Goal: Task Accomplishment & Management: Use online tool/utility

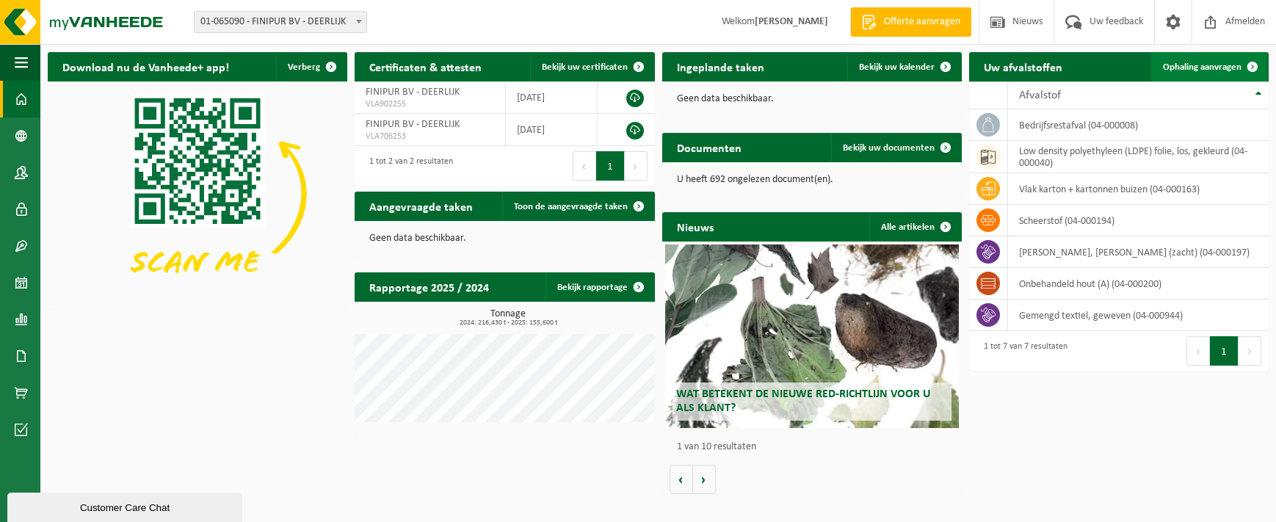
click at [1189, 62] on span "Ophaling aanvragen" at bounding box center [1202, 67] width 79 height 10
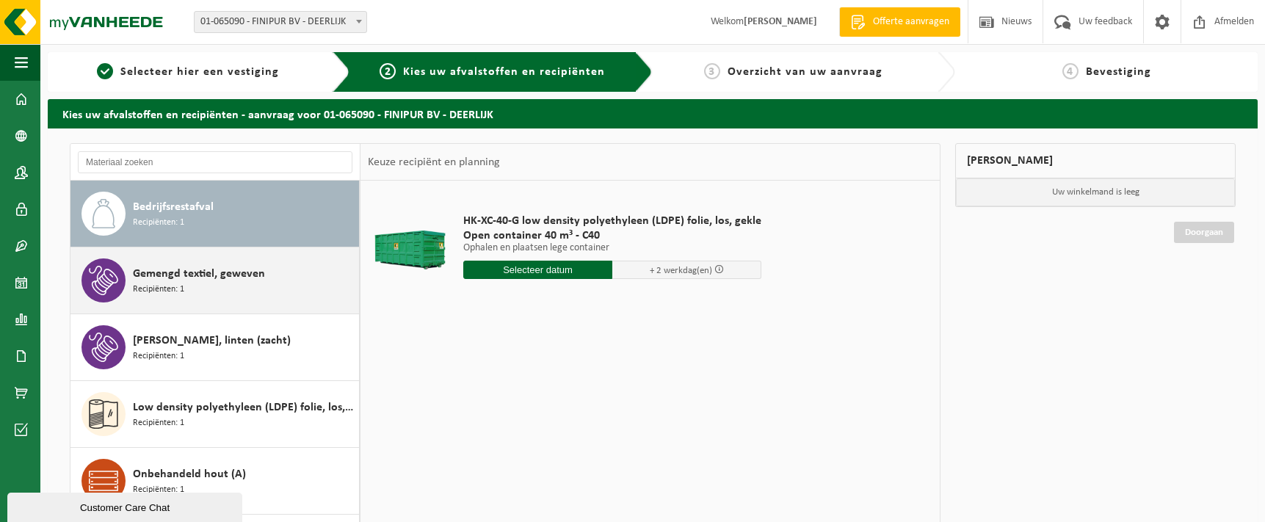
click at [278, 286] on div "Gemengd textiel, geweven Recipiënten: 1" at bounding box center [244, 280] width 223 height 44
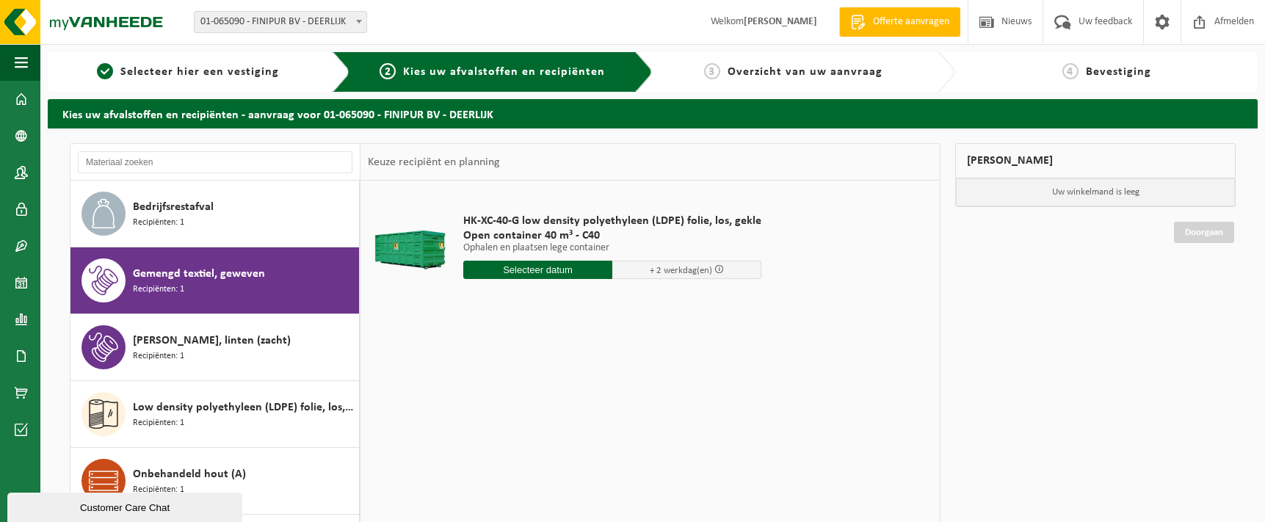
scroll to position [26, 0]
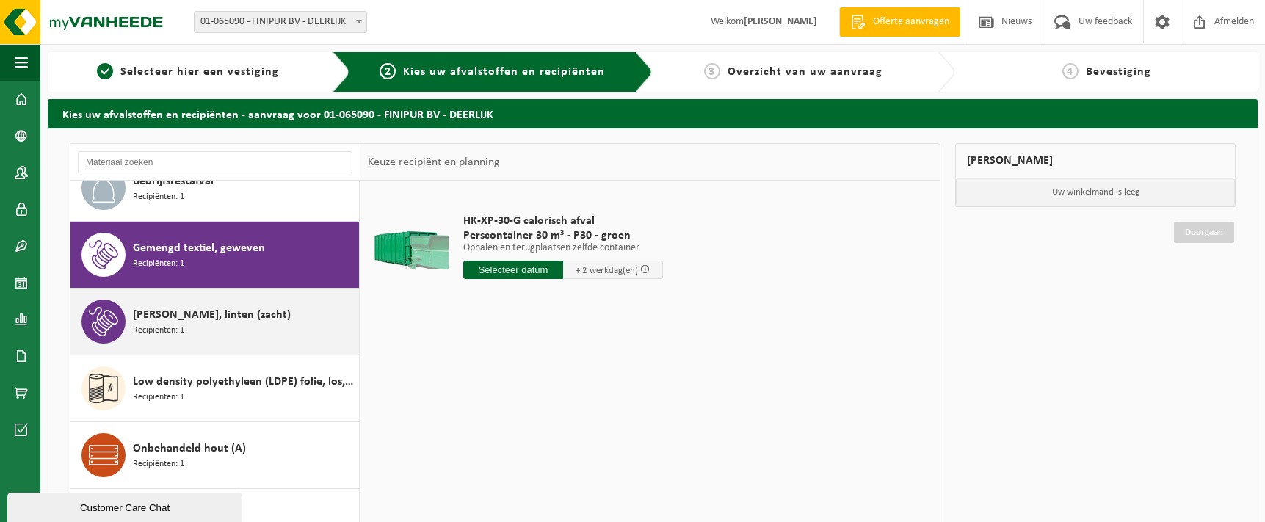
click at [223, 330] on div "Jute doek, linten (zacht) Recipiënten: 1" at bounding box center [244, 322] width 223 height 44
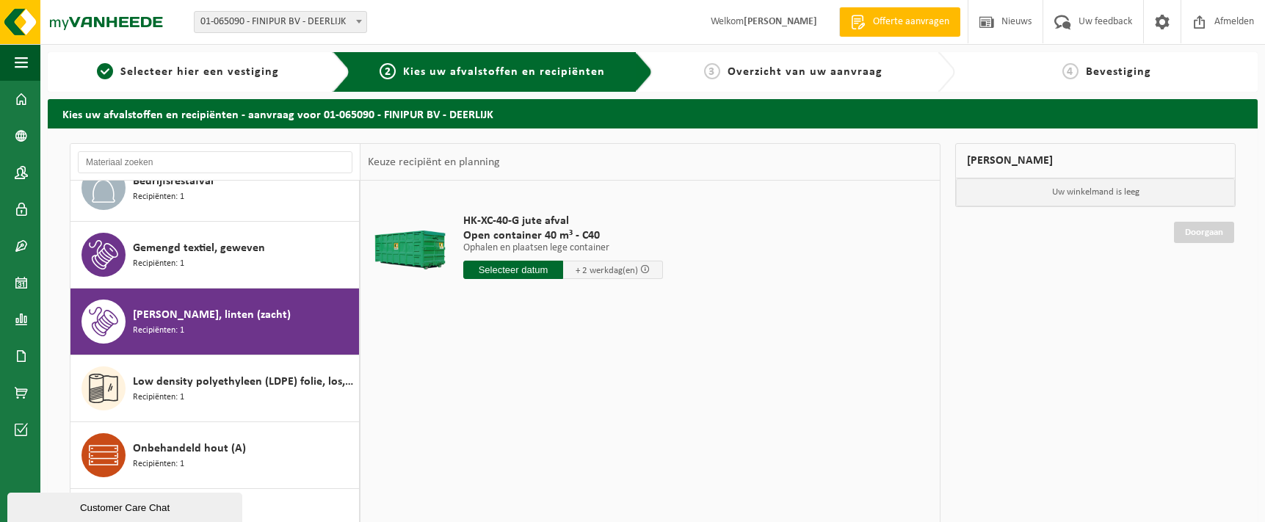
click at [534, 270] on input "text" at bounding box center [513, 270] width 100 height 18
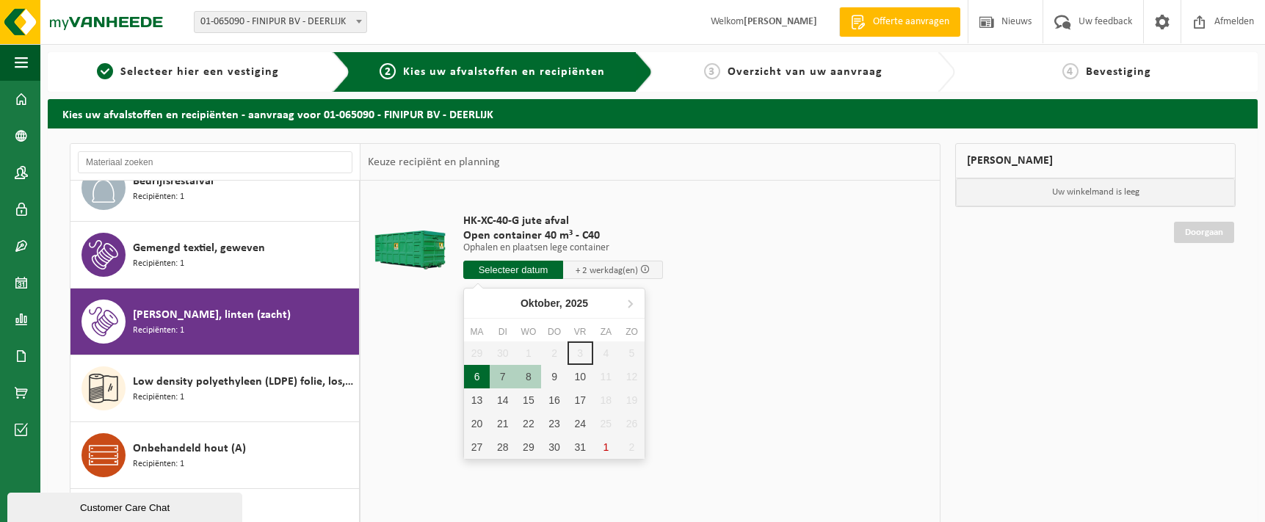
click at [482, 377] on div "6" at bounding box center [477, 376] width 26 height 23
type input "Van 2025-10-06"
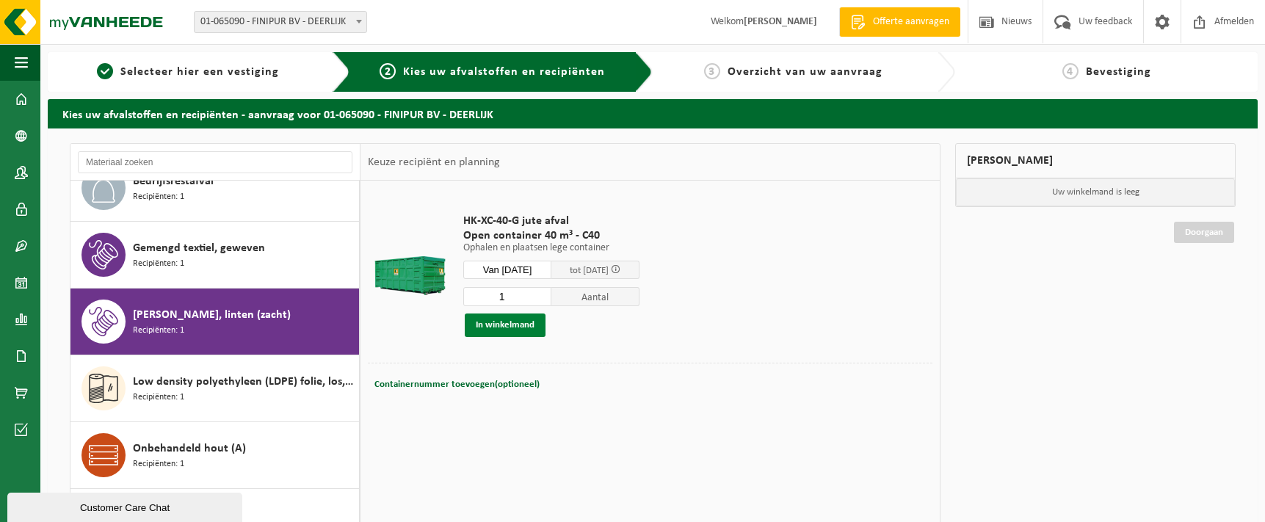
click at [500, 327] on button "In winkelmand" at bounding box center [505, 325] width 81 height 23
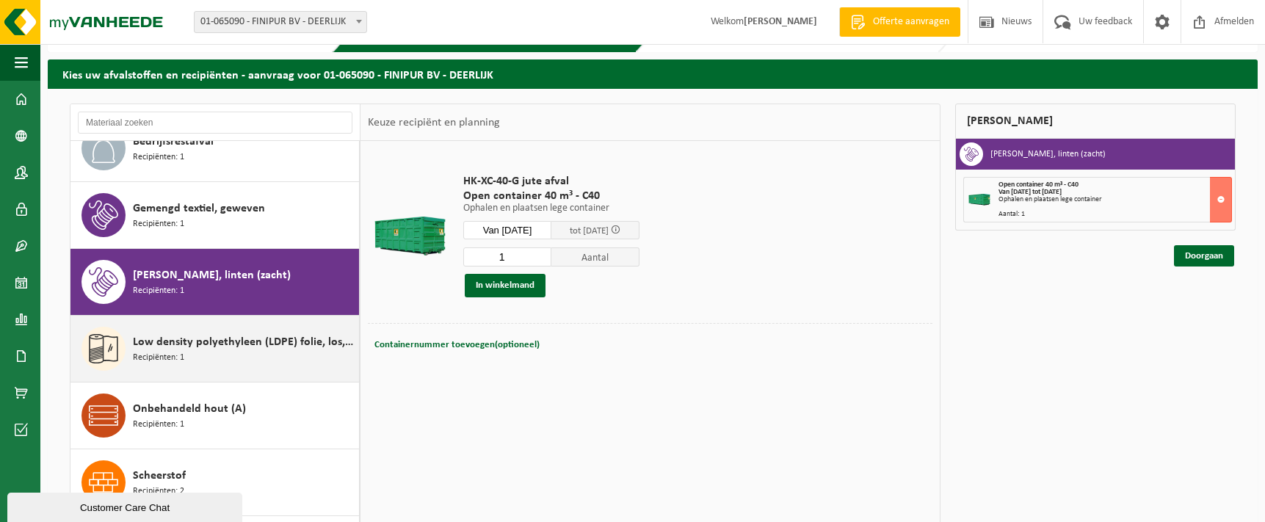
scroll to position [147, 0]
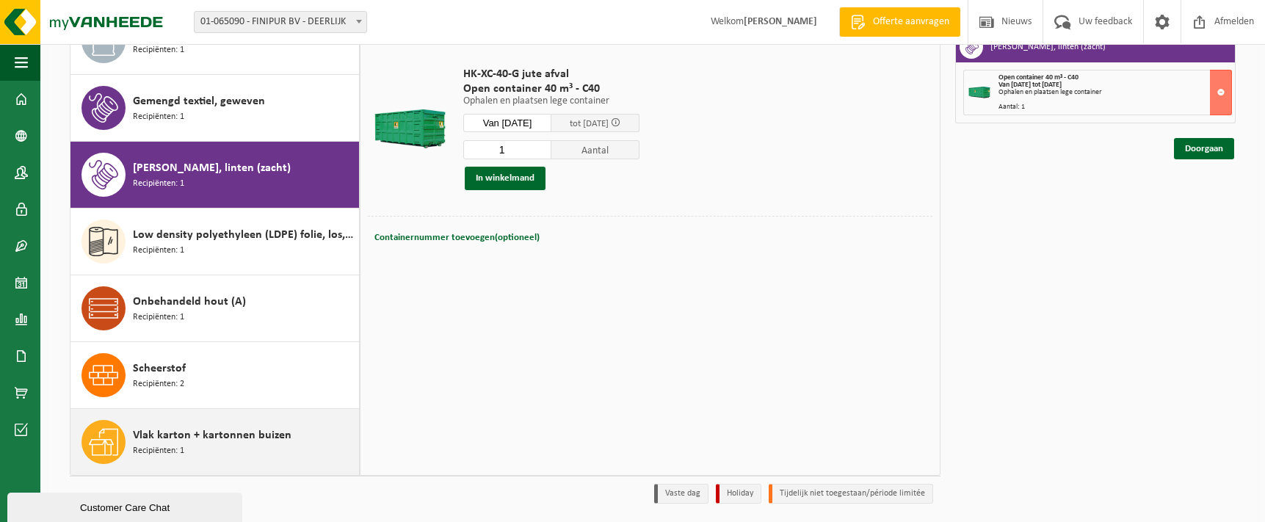
click at [241, 438] on span "Vlak karton + kartonnen buizen" at bounding box center [212, 436] width 159 height 18
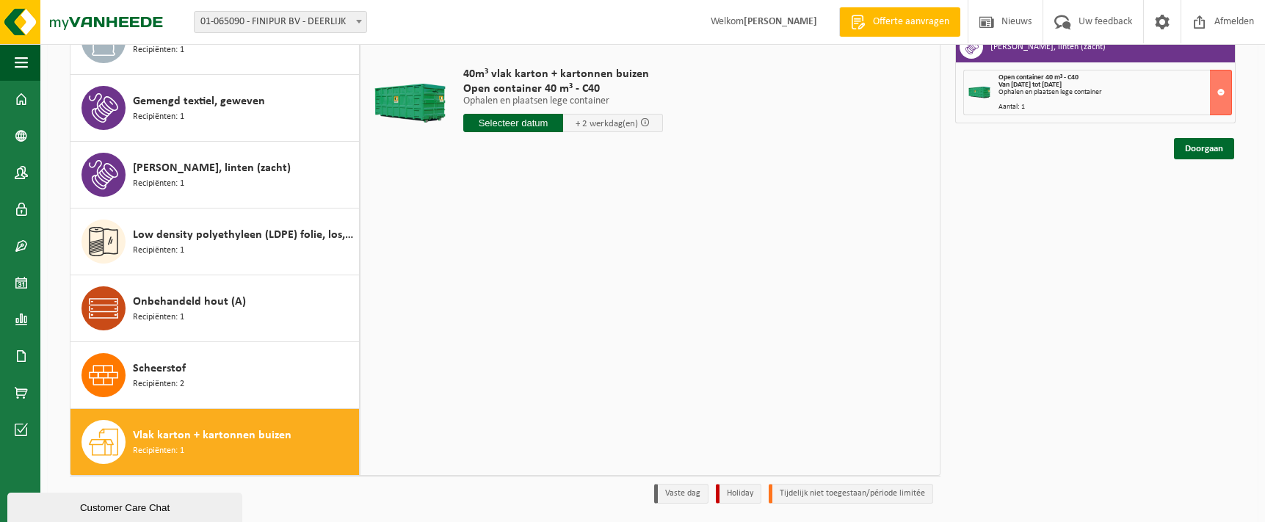
click at [516, 124] on input "text" at bounding box center [513, 123] width 100 height 18
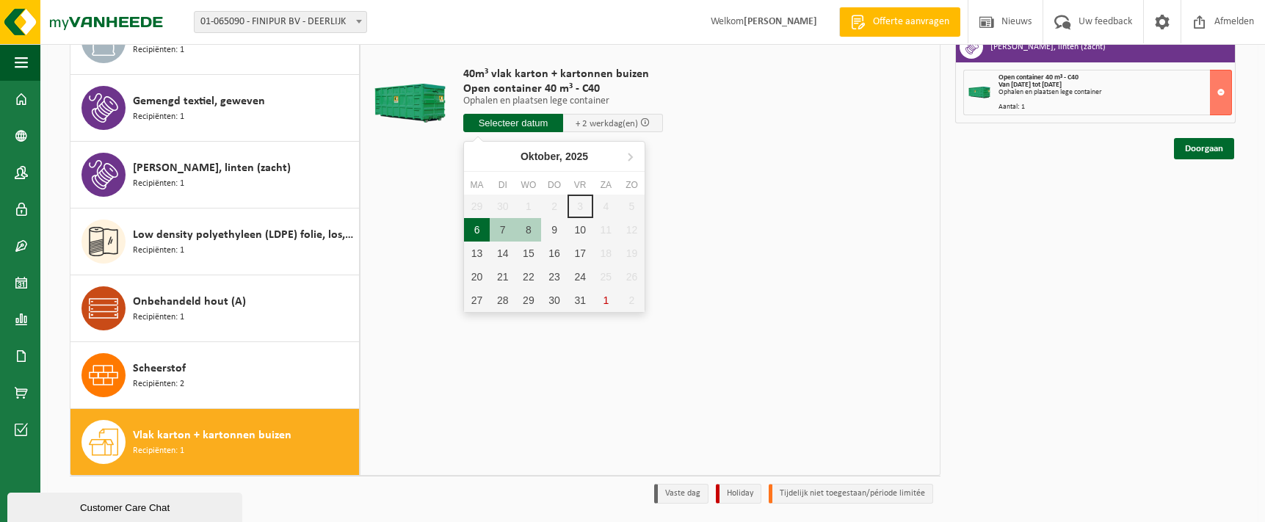
click at [480, 234] on div "6" at bounding box center [477, 229] width 26 height 23
type input "Van 2025-10-06"
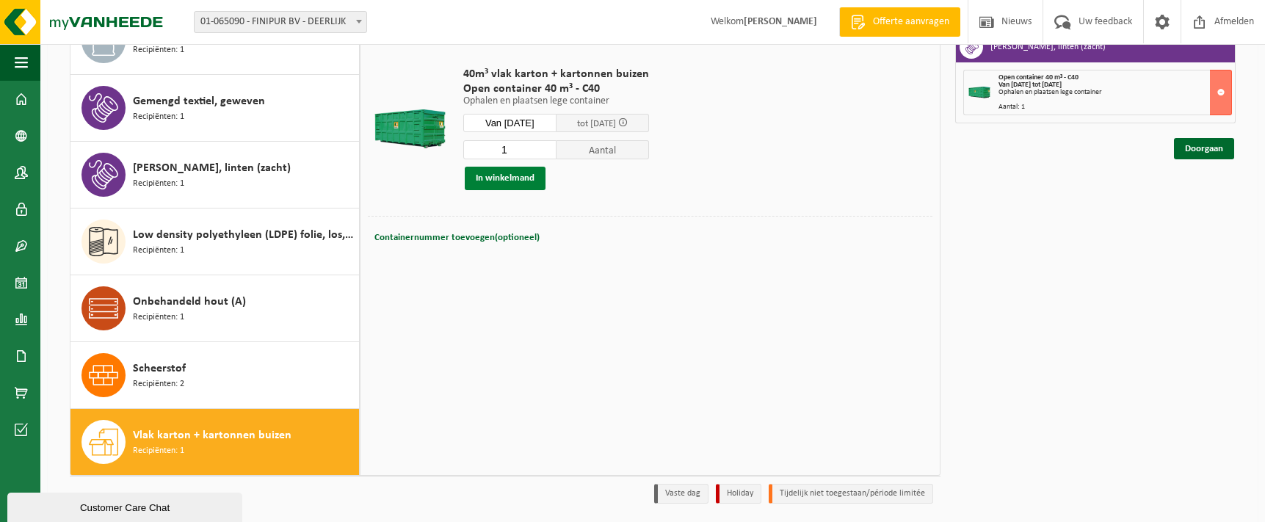
click at [491, 175] on button "In winkelmand" at bounding box center [505, 178] width 81 height 23
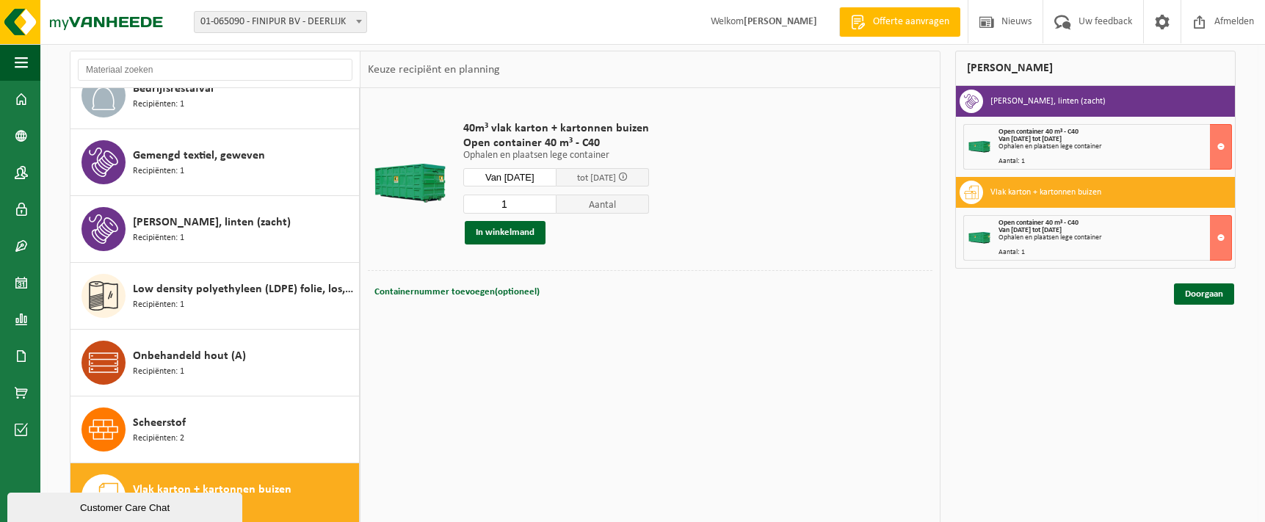
scroll to position [0, 0]
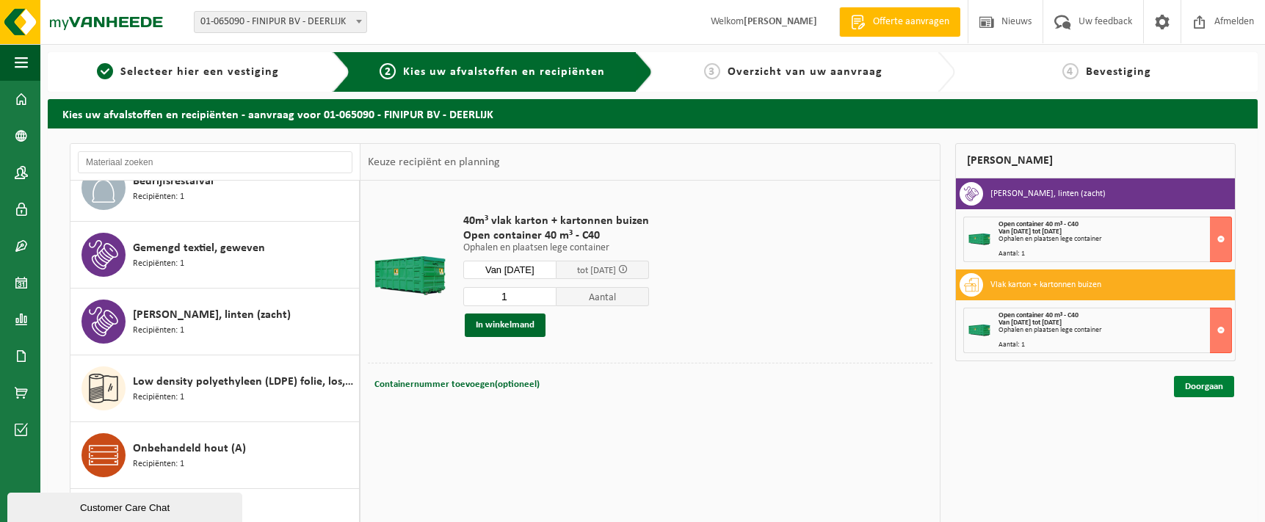
click at [1211, 389] on link "Doorgaan" at bounding box center [1204, 386] width 60 height 21
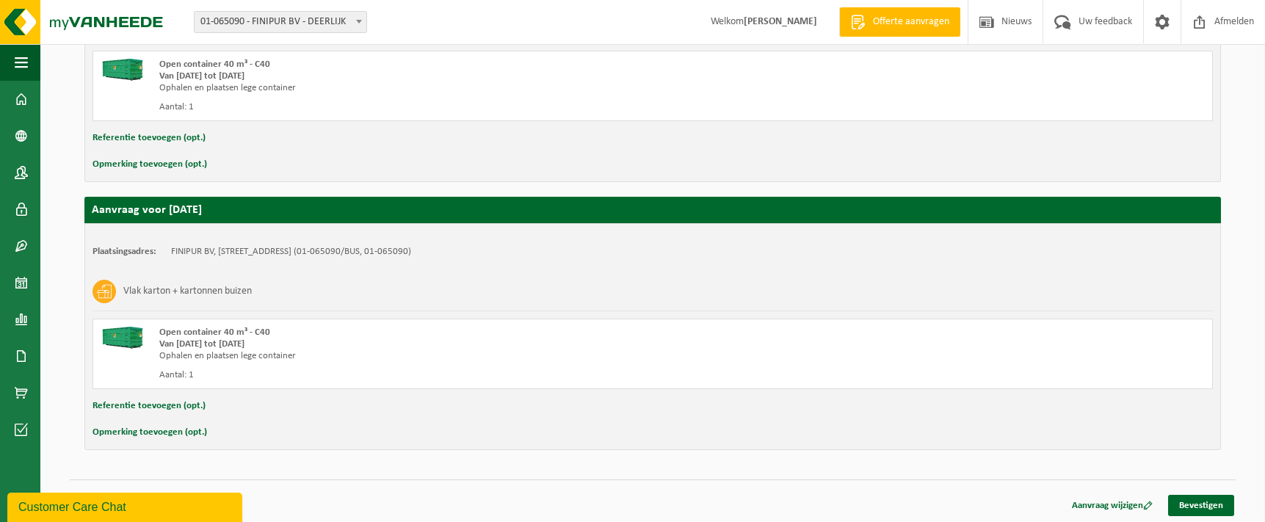
scroll to position [376, 0]
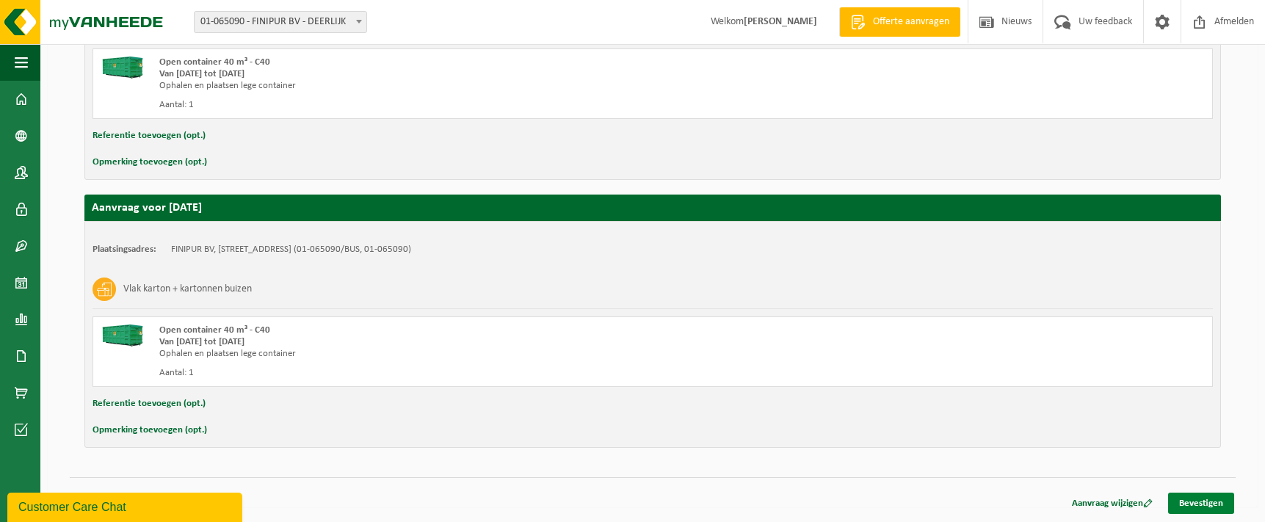
click at [1207, 503] on link "Bevestigen" at bounding box center [1201, 503] width 66 height 21
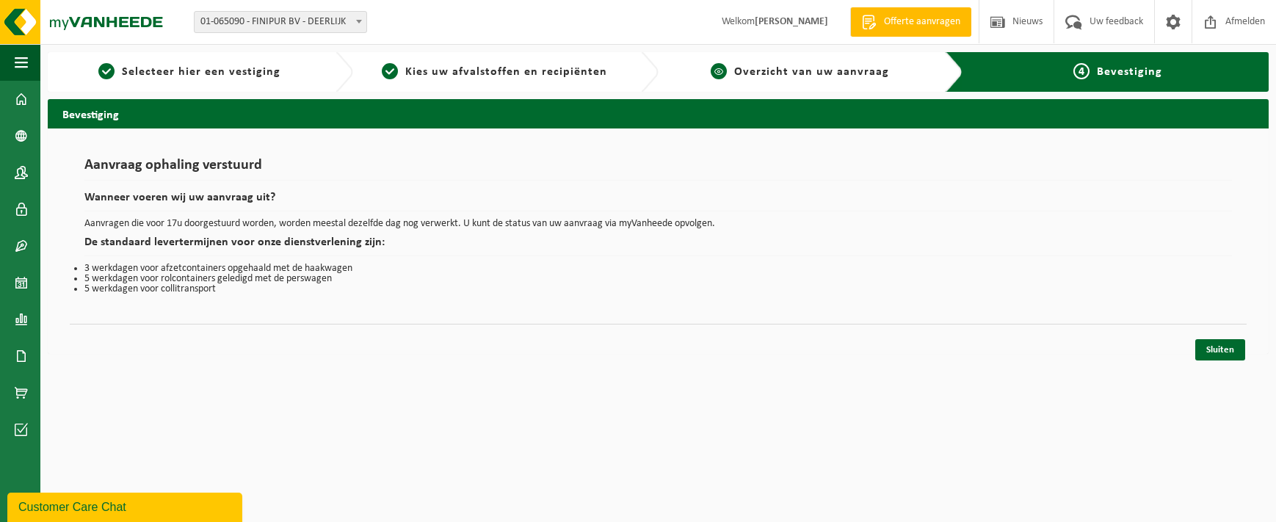
click at [806, 72] on span "Overzicht van uw aanvraag" at bounding box center [811, 72] width 155 height 12
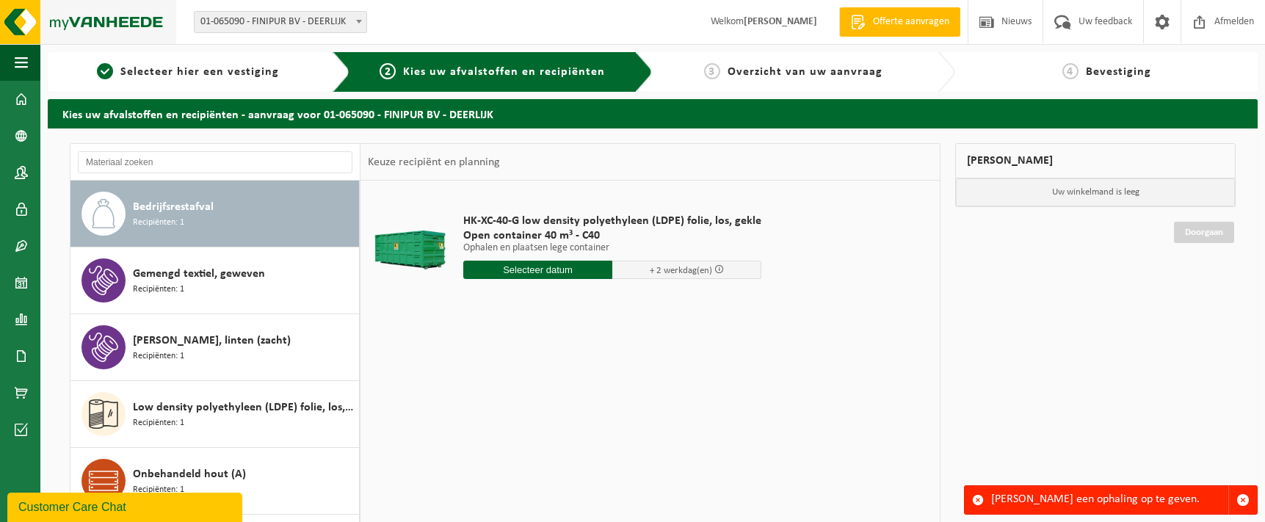
click at [99, 23] on img at bounding box center [88, 22] width 176 height 44
